Goal: Information Seeking & Learning: Learn about a topic

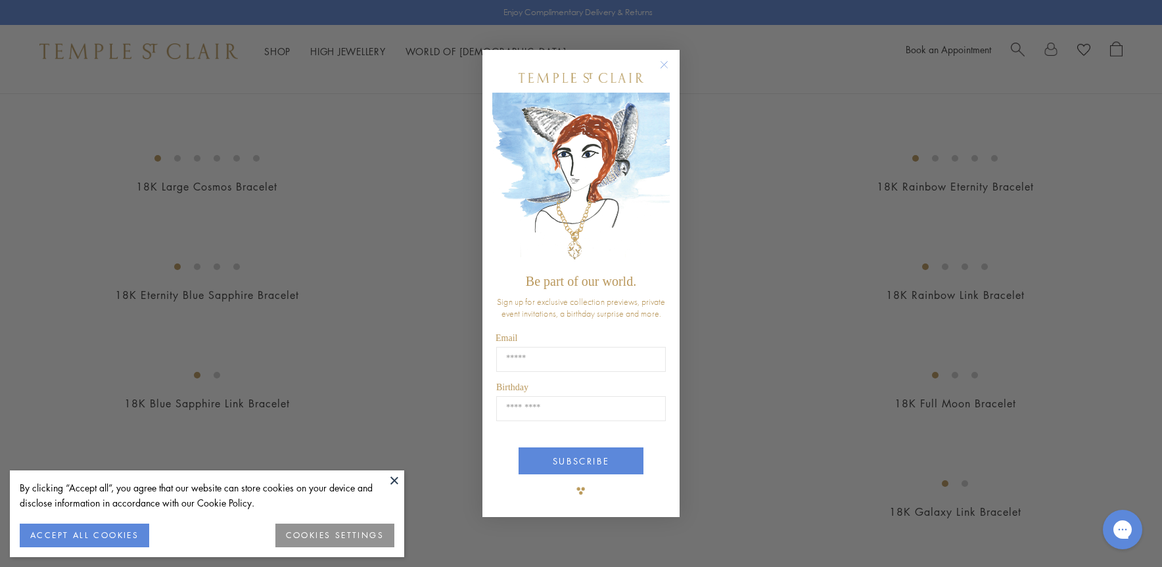
scroll to position [735, 0]
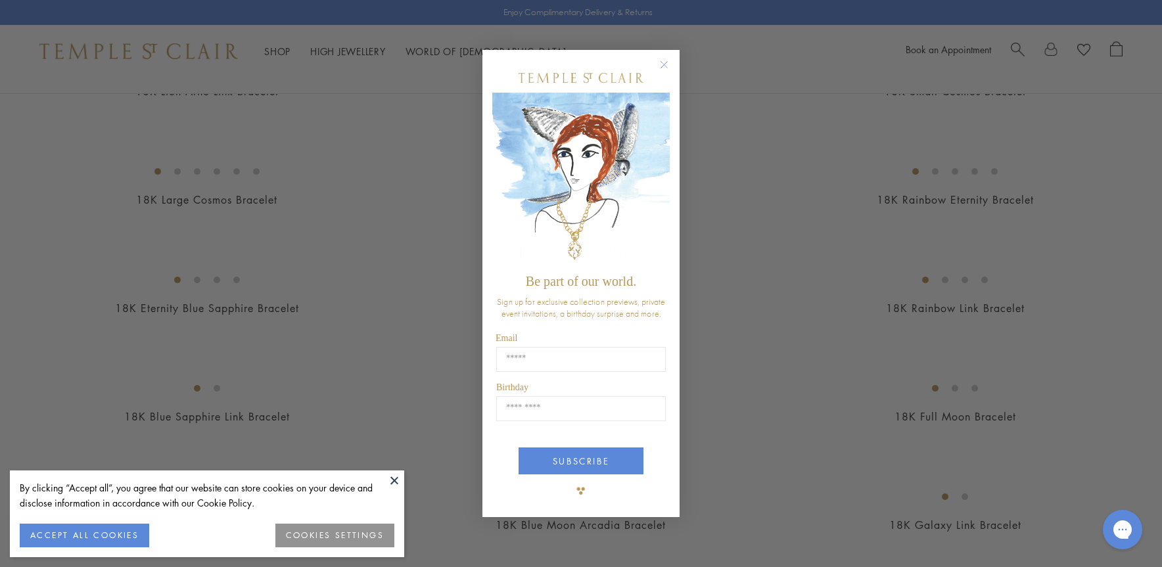
click at [662, 61] on circle "Close dialog" at bounding box center [665, 65] width 16 height 16
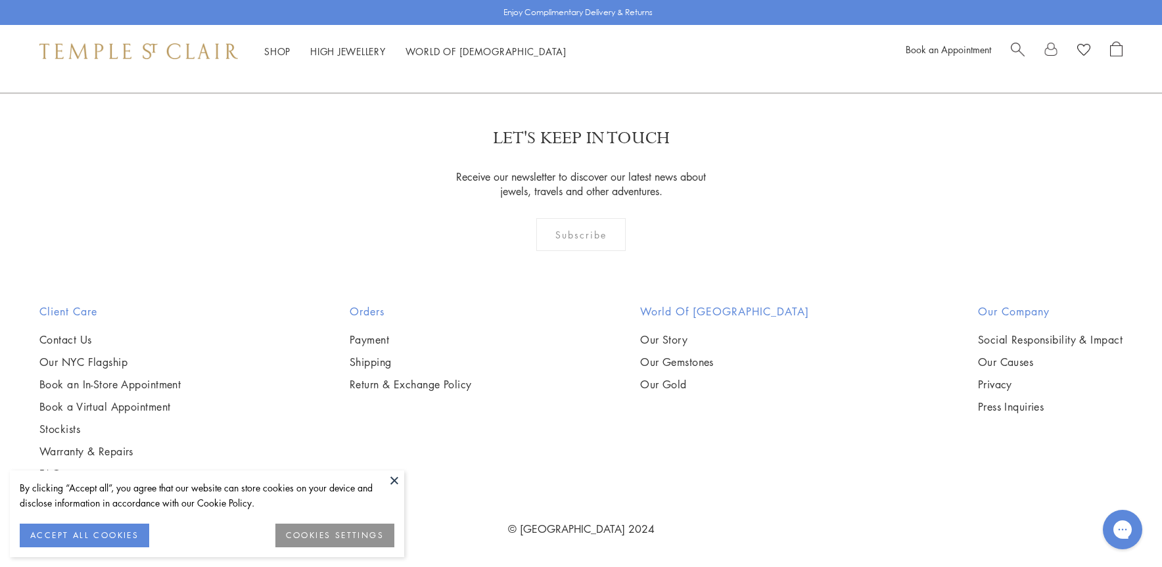
scroll to position [2298, 0]
click at [0, 0] on img at bounding box center [0, 0] width 0 height 0
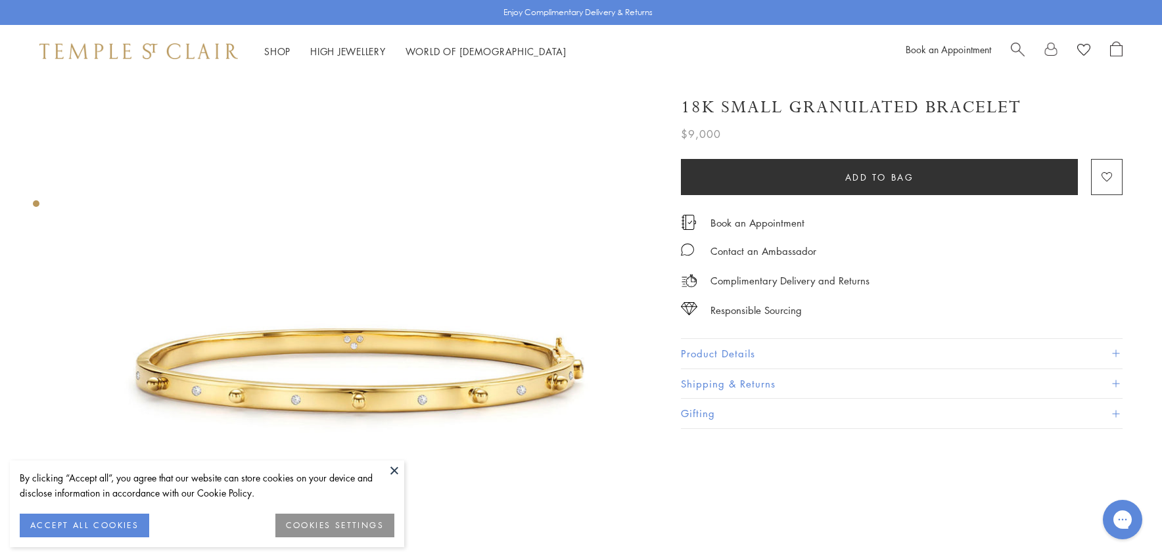
click at [390, 467] on button at bounding box center [394, 471] width 20 height 20
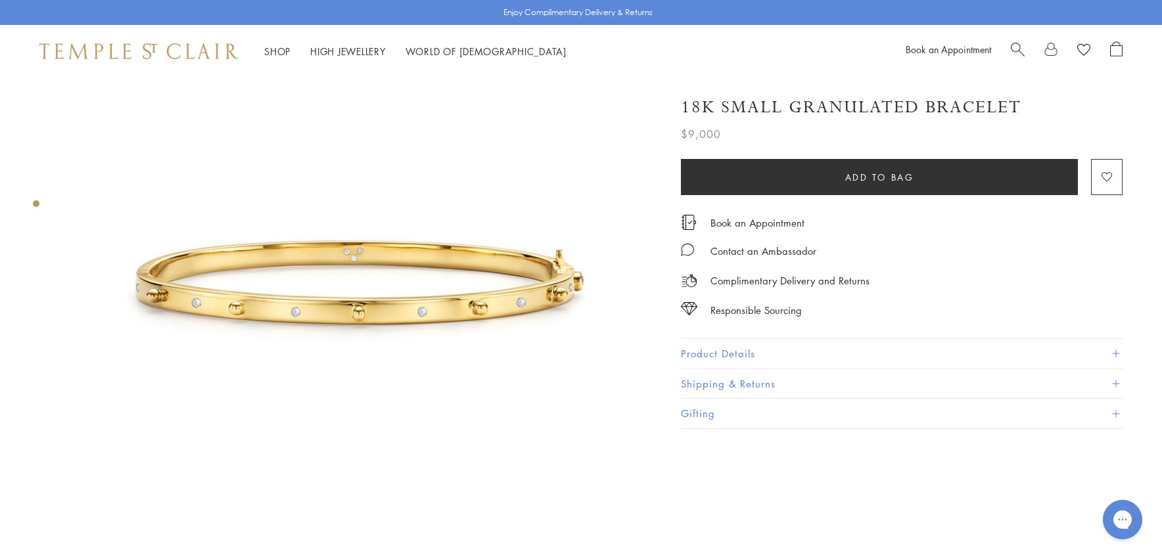
scroll to position [83, 0]
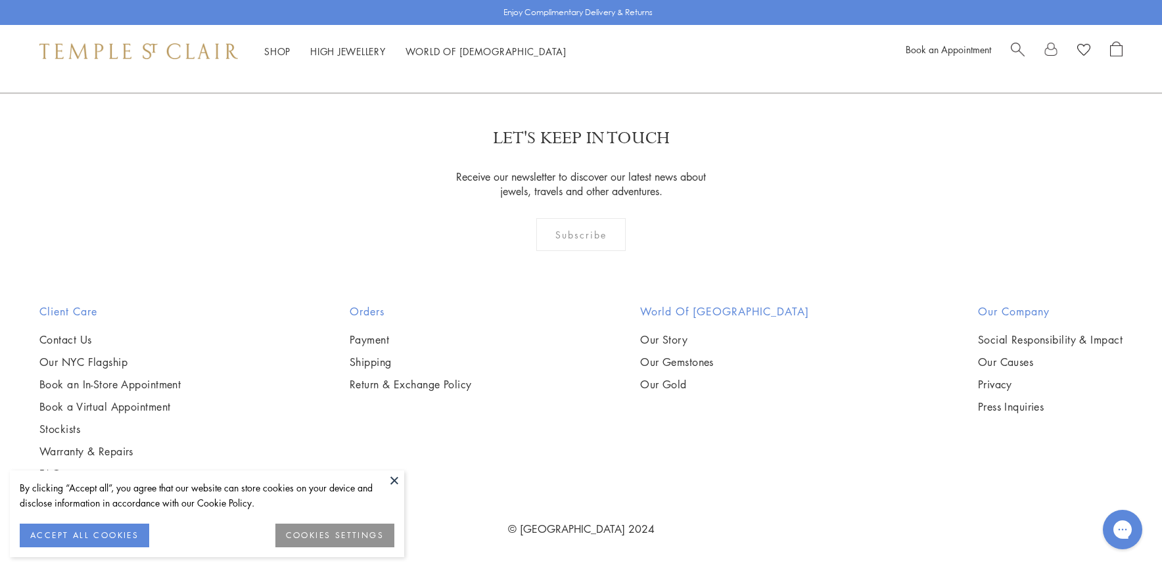
scroll to position [2817, 0]
click at [0, 0] on img at bounding box center [0, 0] width 0 height 0
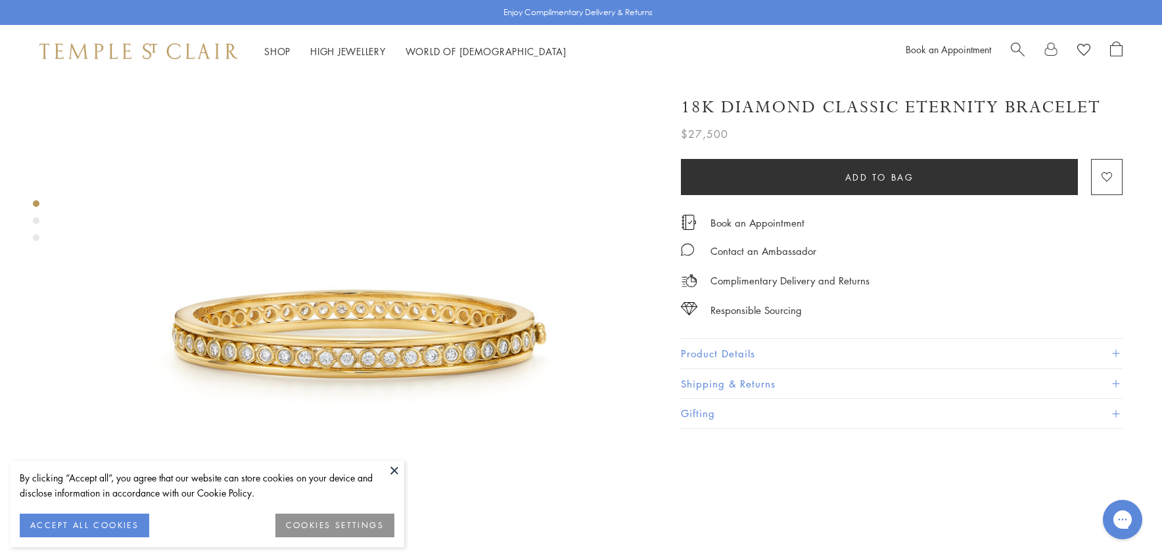
scroll to position [59, 0]
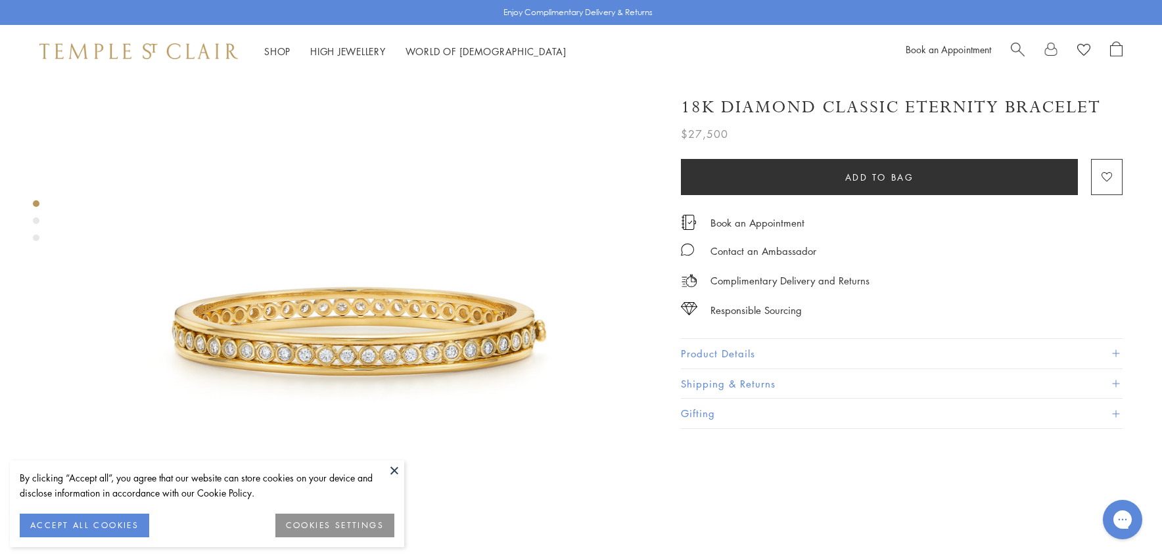
click at [34, 221] on div "Product gallery navigation" at bounding box center [36, 221] width 7 height 7
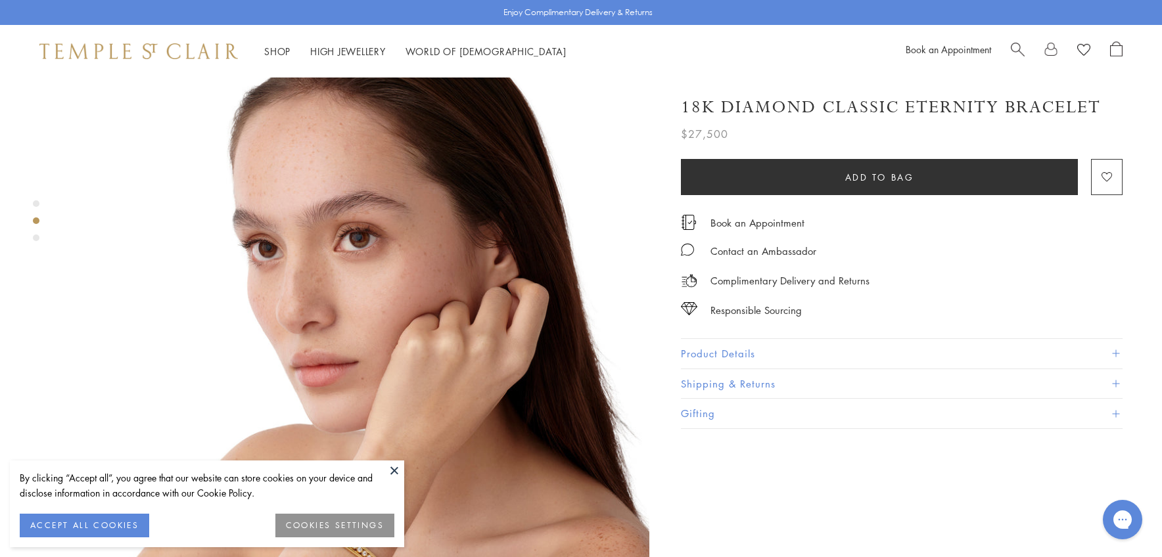
scroll to position [671, 0]
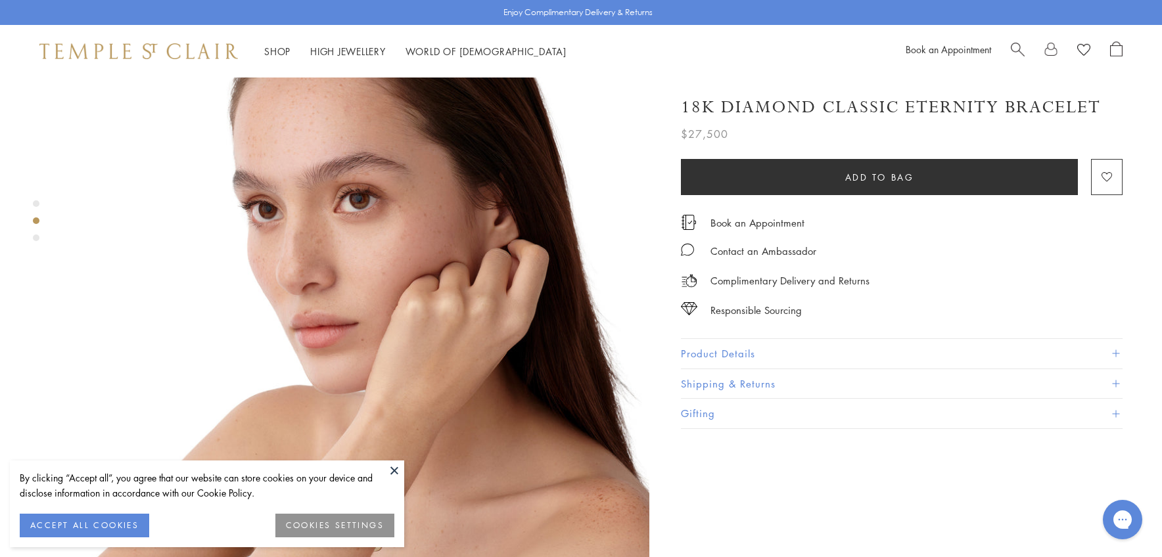
click at [107, 527] on button "ACCEPT ALL COOKIES" at bounding box center [84, 526] width 129 height 24
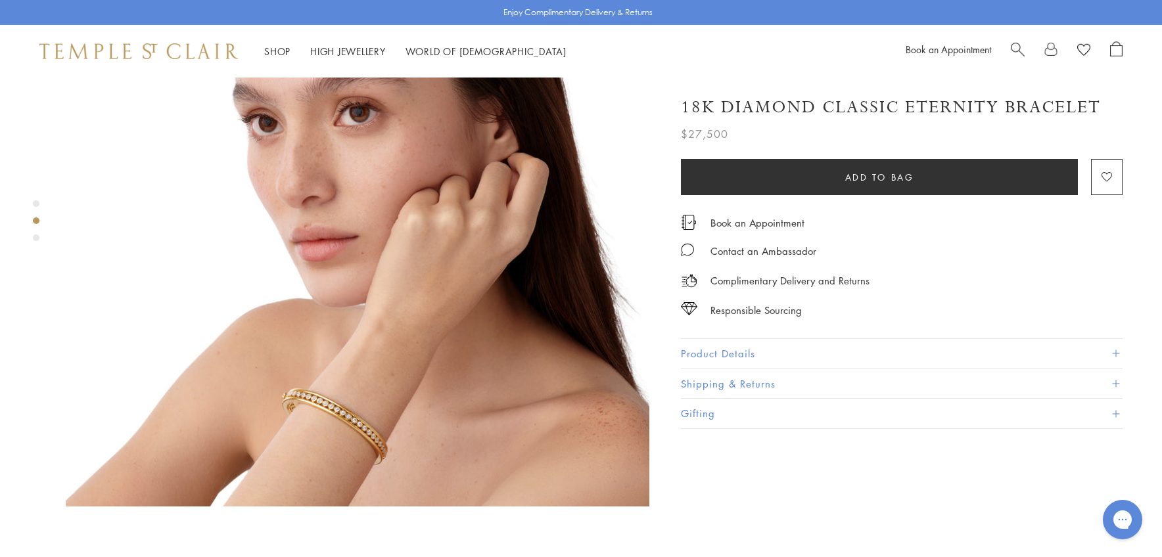
scroll to position [759, 0]
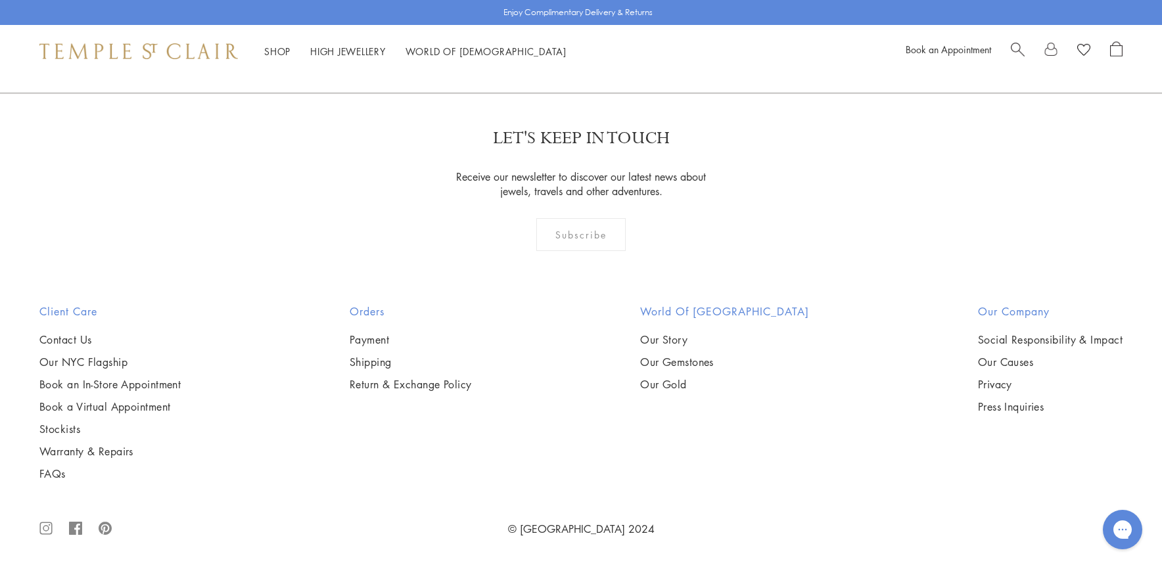
scroll to position [5494, 0]
